Goal: Task Accomplishment & Management: Manage account settings

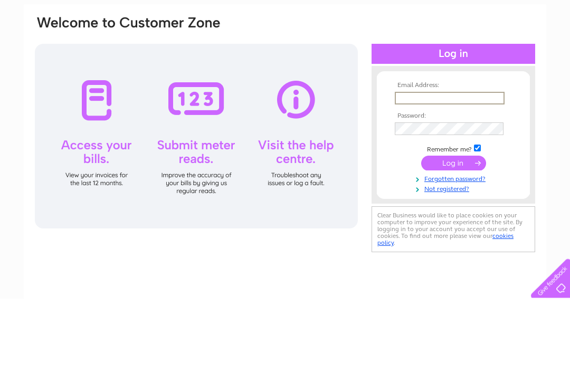
type input "holeinthewa1@outlook.com"
click at [454, 231] on input "submit" at bounding box center [454, 238] width 65 height 15
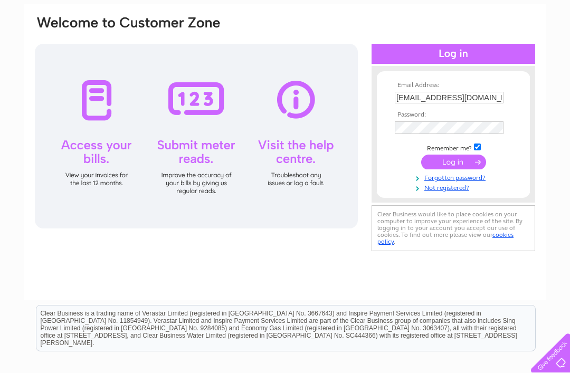
click at [463, 166] on input "submit" at bounding box center [454, 162] width 65 height 15
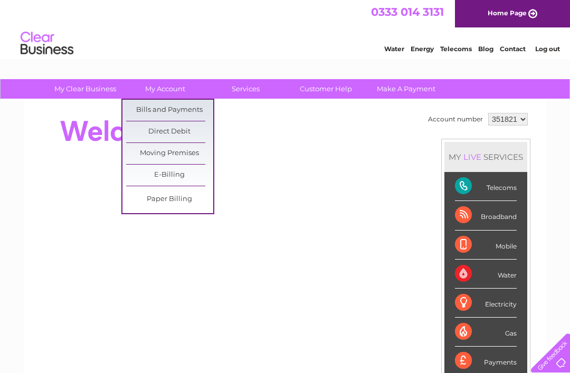
click at [192, 115] on link "Bills and Payments" at bounding box center [169, 110] width 87 height 21
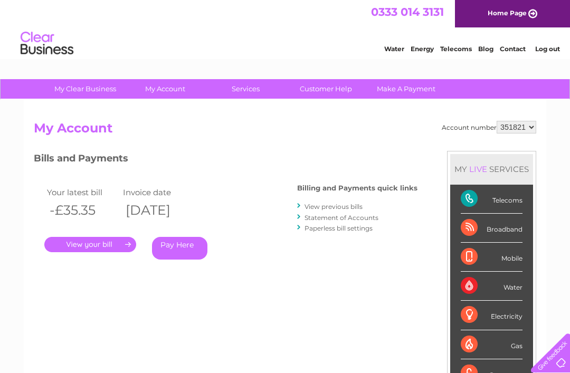
click at [532, 128] on select "351821 901281" at bounding box center [517, 127] width 40 height 13
select select "901281"
click at [113, 241] on link "." at bounding box center [90, 244] width 92 height 15
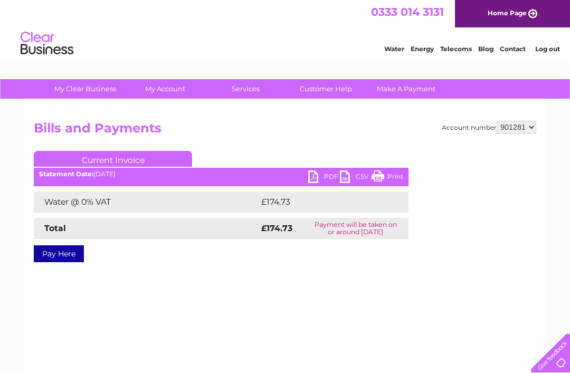
click at [326, 178] on link "PDF" at bounding box center [324, 178] width 32 height 15
